Goal: Transaction & Acquisition: Purchase product/service

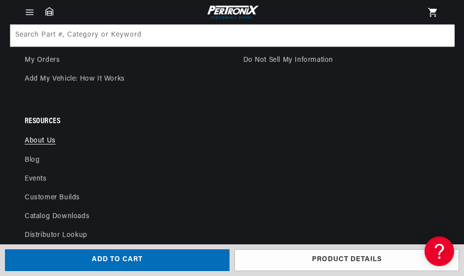
click at [39, 137] on link "About Us" at bounding box center [40, 143] width 31 height 14
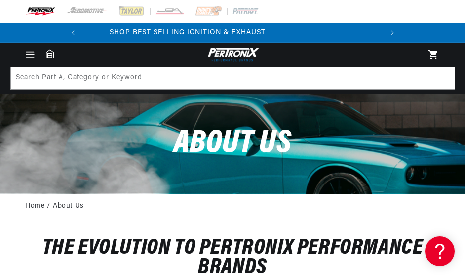
scroll to position [0, 299]
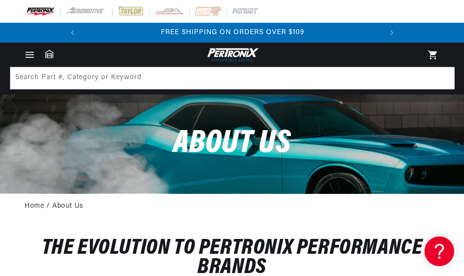
click at [27, 54] on icon "Menu" at bounding box center [29, 54] width 7 height 0
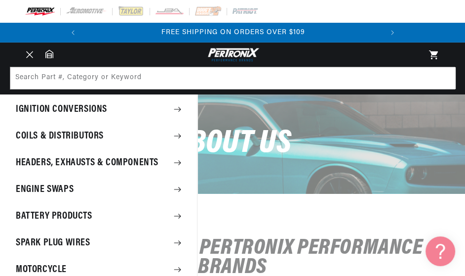
scroll to position [0, 0]
click at [89, 115] on summary "Ignition Conversions" at bounding box center [98, 109] width 197 height 26
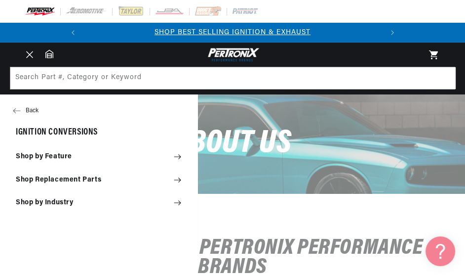
click at [65, 155] on summary "Shop by Feature" at bounding box center [98, 157] width 197 height 22
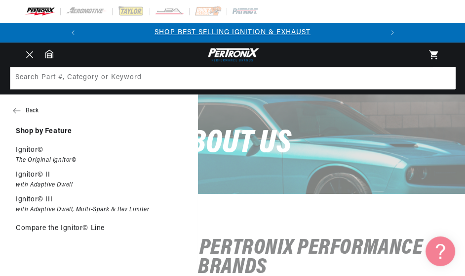
click at [31, 110] on button "Back" at bounding box center [98, 111] width 197 height 20
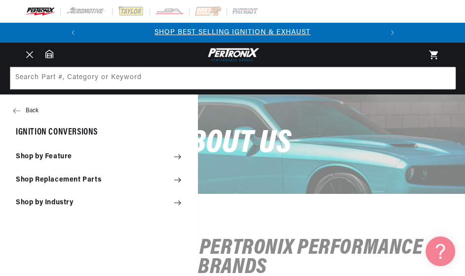
click at [31, 110] on button "Back" at bounding box center [98, 111] width 197 height 20
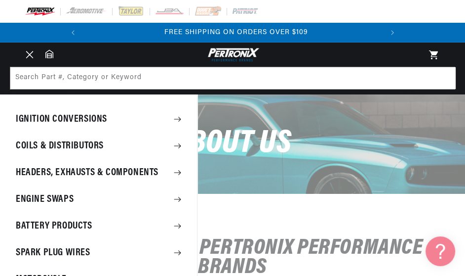
scroll to position [0, 299]
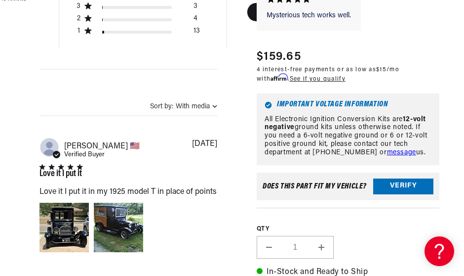
scroll to position [0, 299]
click at [389, 179] on button "Verify" at bounding box center [403, 186] width 60 height 16
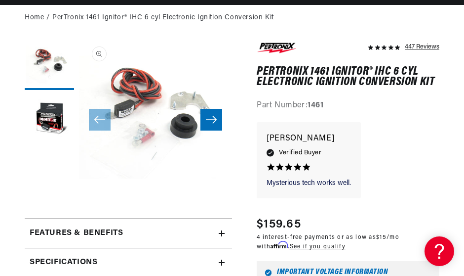
scroll to position [0, 0]
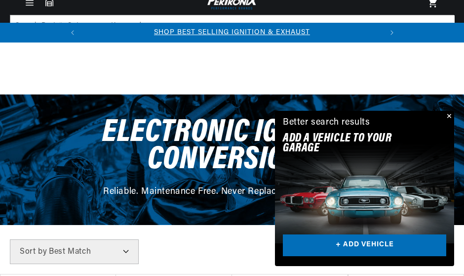
scroll to position [180, 0]
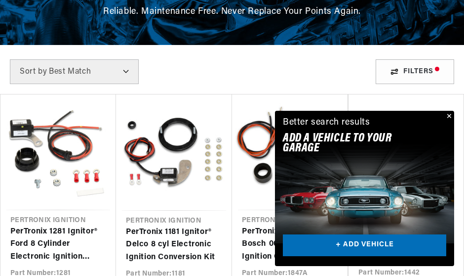
click at [448, 113] on button "Close" at bounding box center [448, 117] width 12 height 12
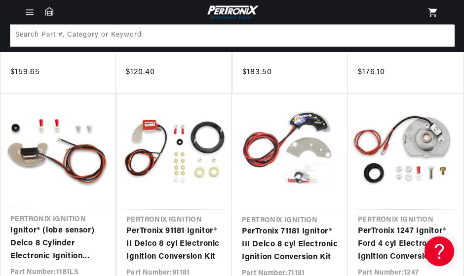
scroll to position [357, 0]
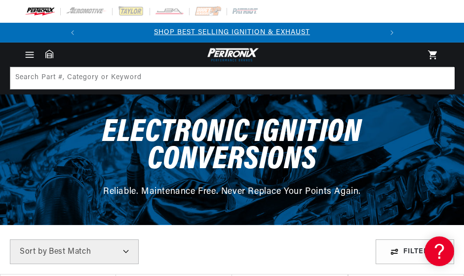
click at [29, 53] on icon "Menu" at bounding box center [29, 54] width 10 height 10
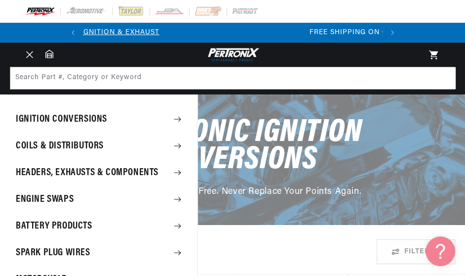
scroll to position [0, 299]
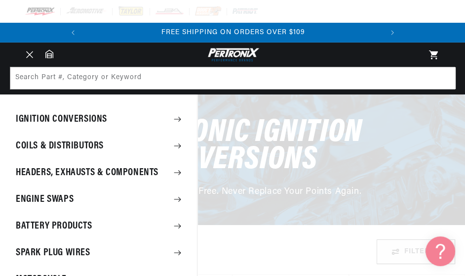
scroll to position [1375, 0]
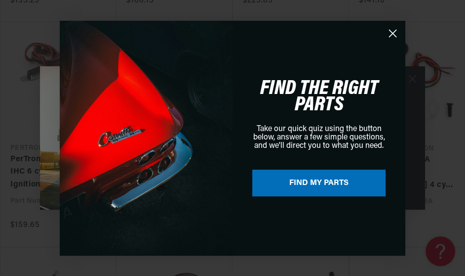
click at [286, 178] on button "FIND MY PARTS" at bounding box center [318, 182] width 133 height 27
click at [390, 30] on icon "Close dialog" at bounding box center [393, 33] width 7 height 7
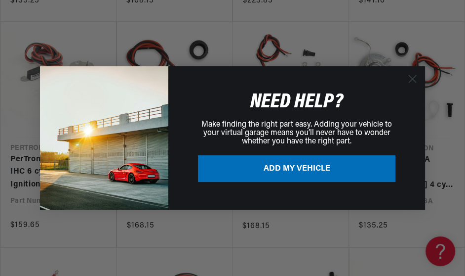
scroll to position [0, 299]
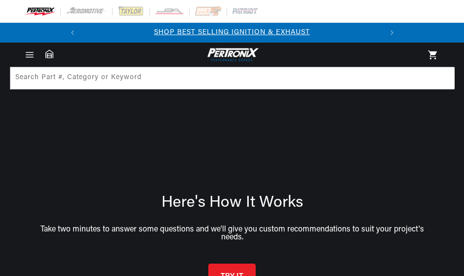
scroll to position [0, 299]
click at [232, 262] on button "TRY IT" at bounding box center [231, 275] width 47 height 26
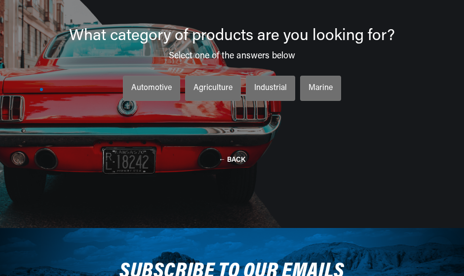
scroll to position [0, 0]
click at [152, 82] on div "Automotive" at bounding box center [151, 88] width 40 height 13
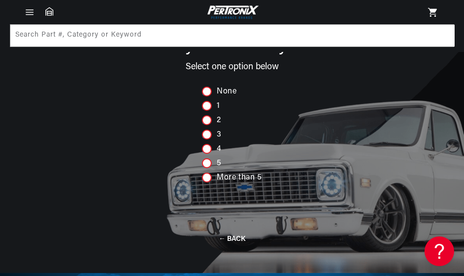
scroll to position [0, 299]
click at [206, 101] on div at bounding box center [207, 106] width 10 height 10
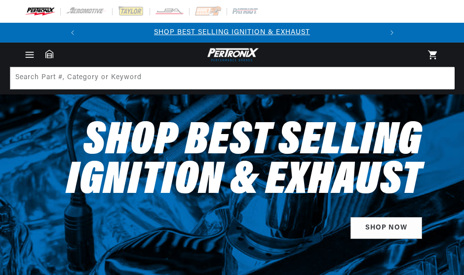
click at [28, 54] on icon "Menu" at bounding box center [29, 54] width 10 height 10
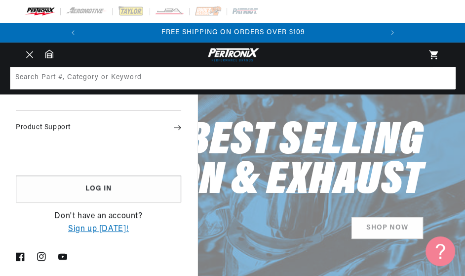
click at [49, 51] on icon at bounding box center [49, 53] width 8 height 9
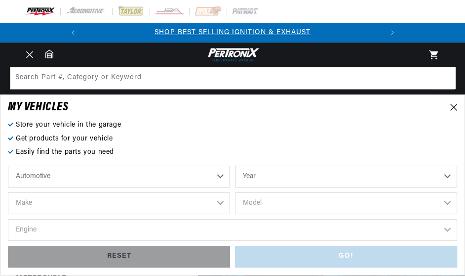
scroll to position [0, 299]
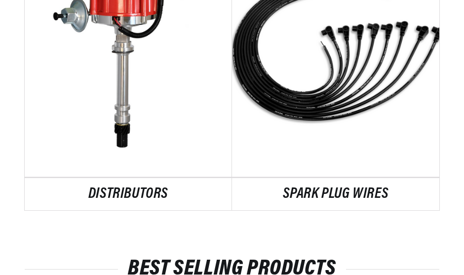
scroll to position [2738, 0]
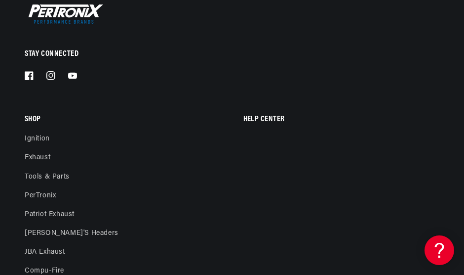
scroll to position [0, 299]
